Goal: Transaction & Acquisition: Purchase product/service

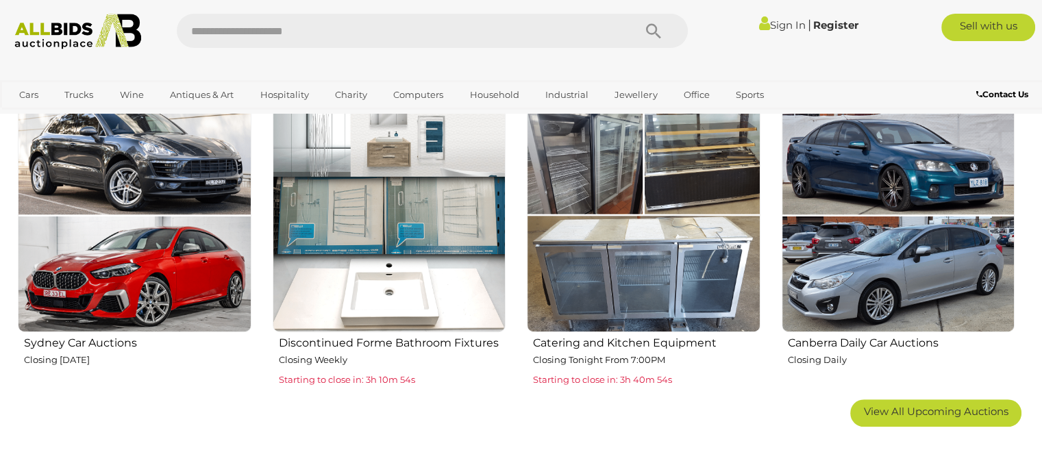
scroll to position [754, 0]
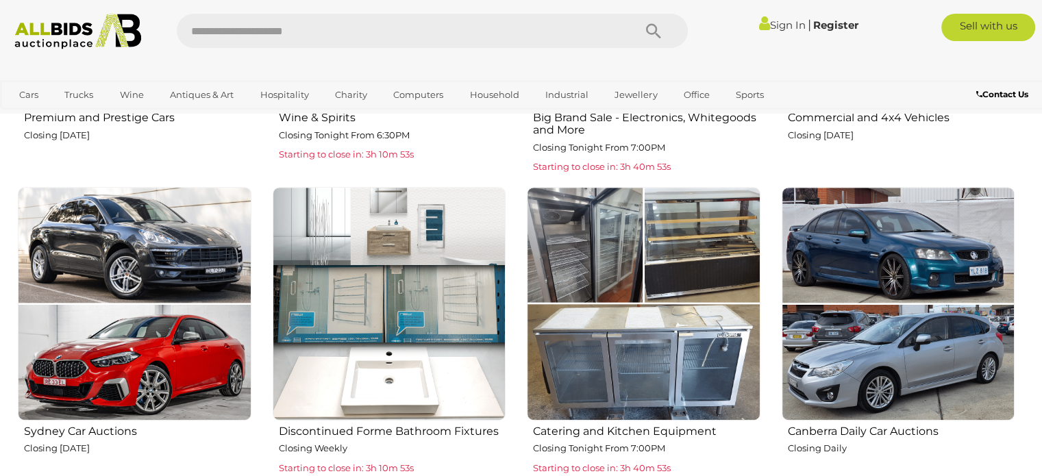
click at [390, 297] on img at bounding box center [390, 304] width 234 height 234
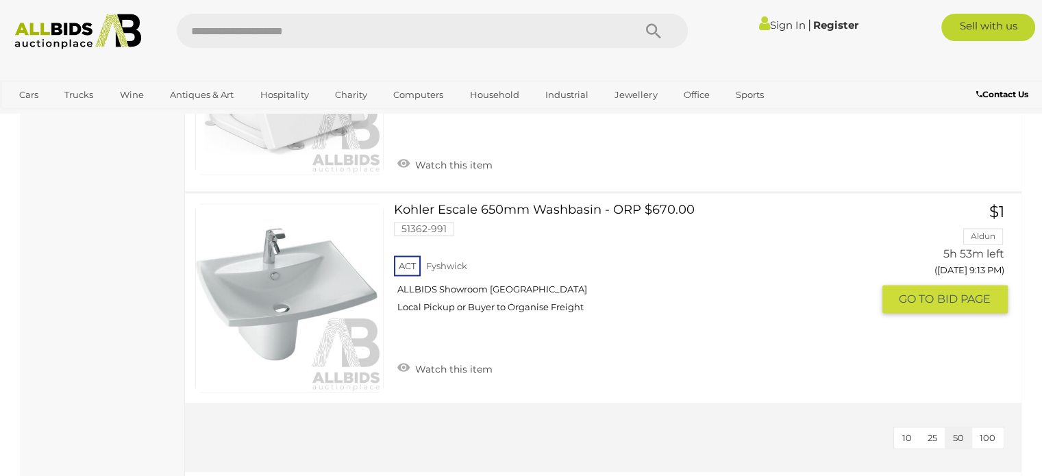
scroll to position [7262, 0]
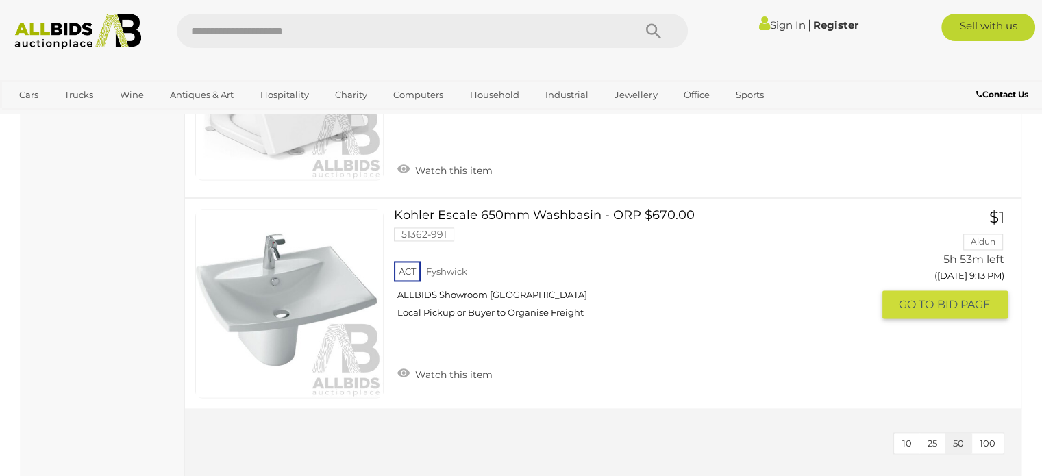
click at [282, 287] on link at bounding box center [289, 303] width 188 height 188
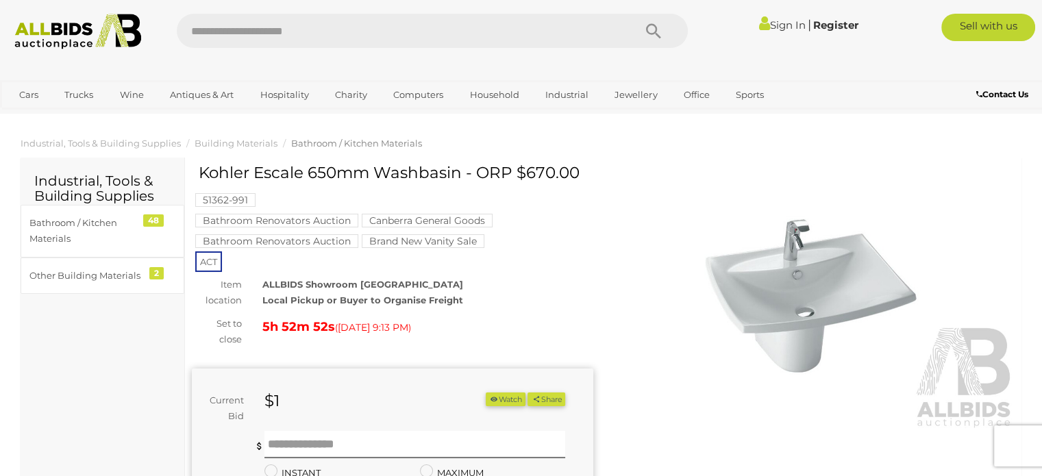
click at [839, 272] on img at bounding box center [814, 300] width 401 height 258
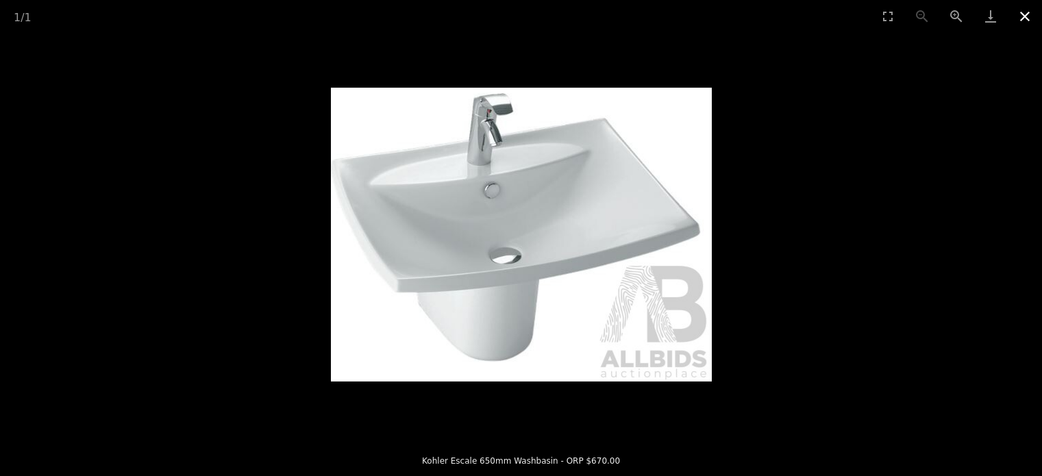
click at [1019, 17] on button "Close gallery" at bounding box center [1025, 16] width 34 height 32
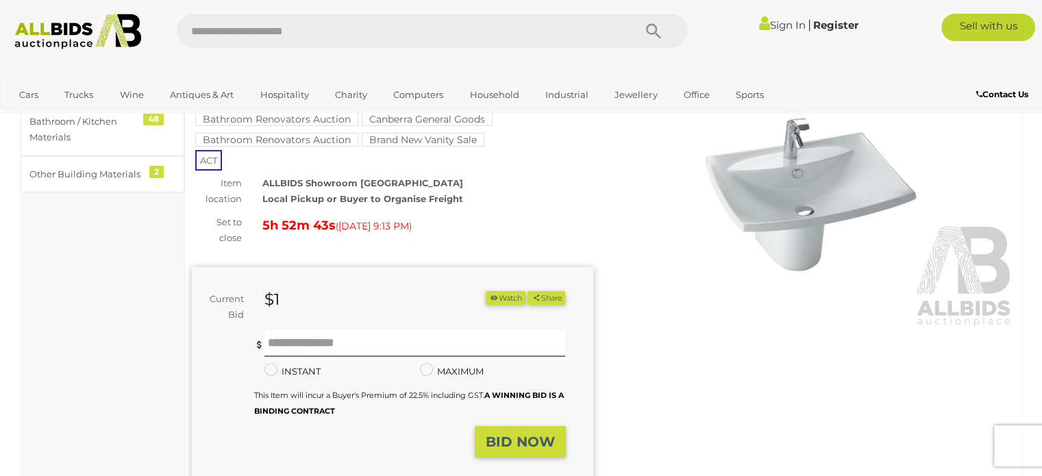
scroll to position [69, 0]
